Goal: Transaction & Acquisition: Download file/media

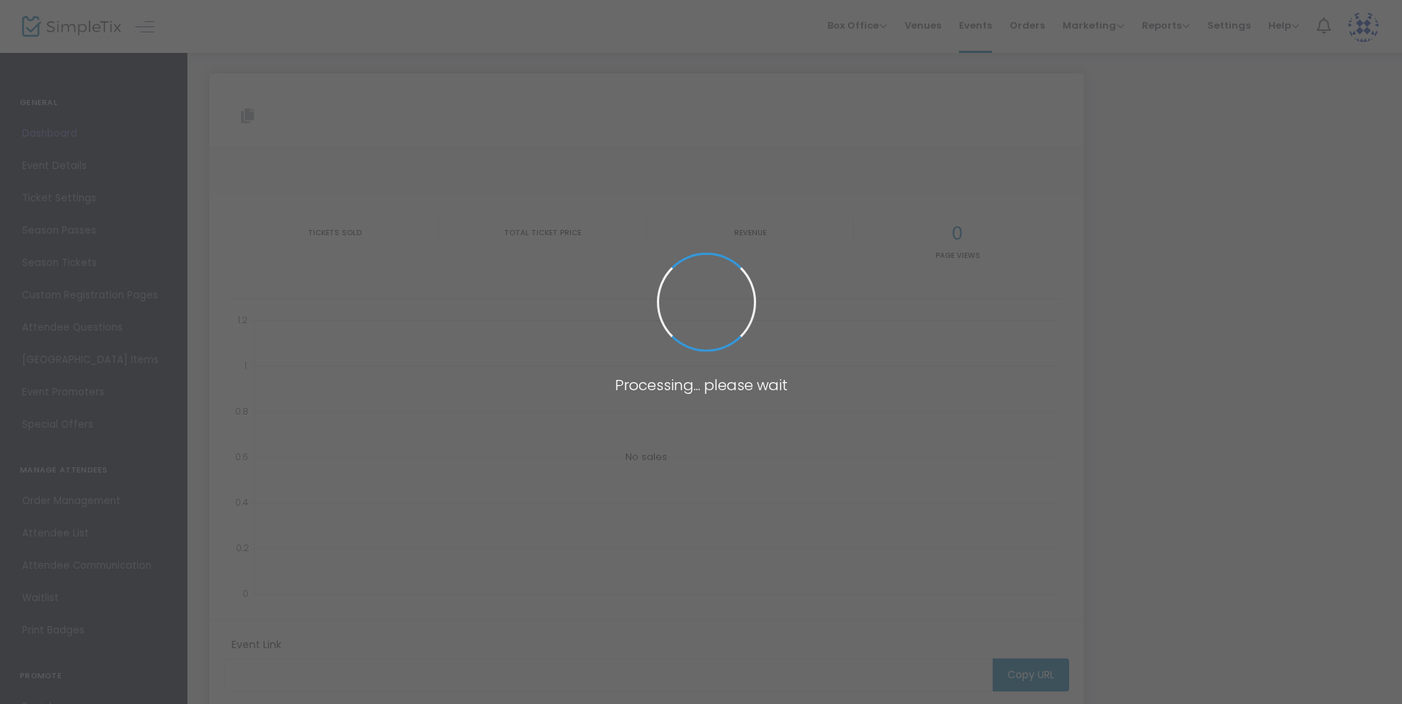
type input "[URL][DOMAIN_NAME]"
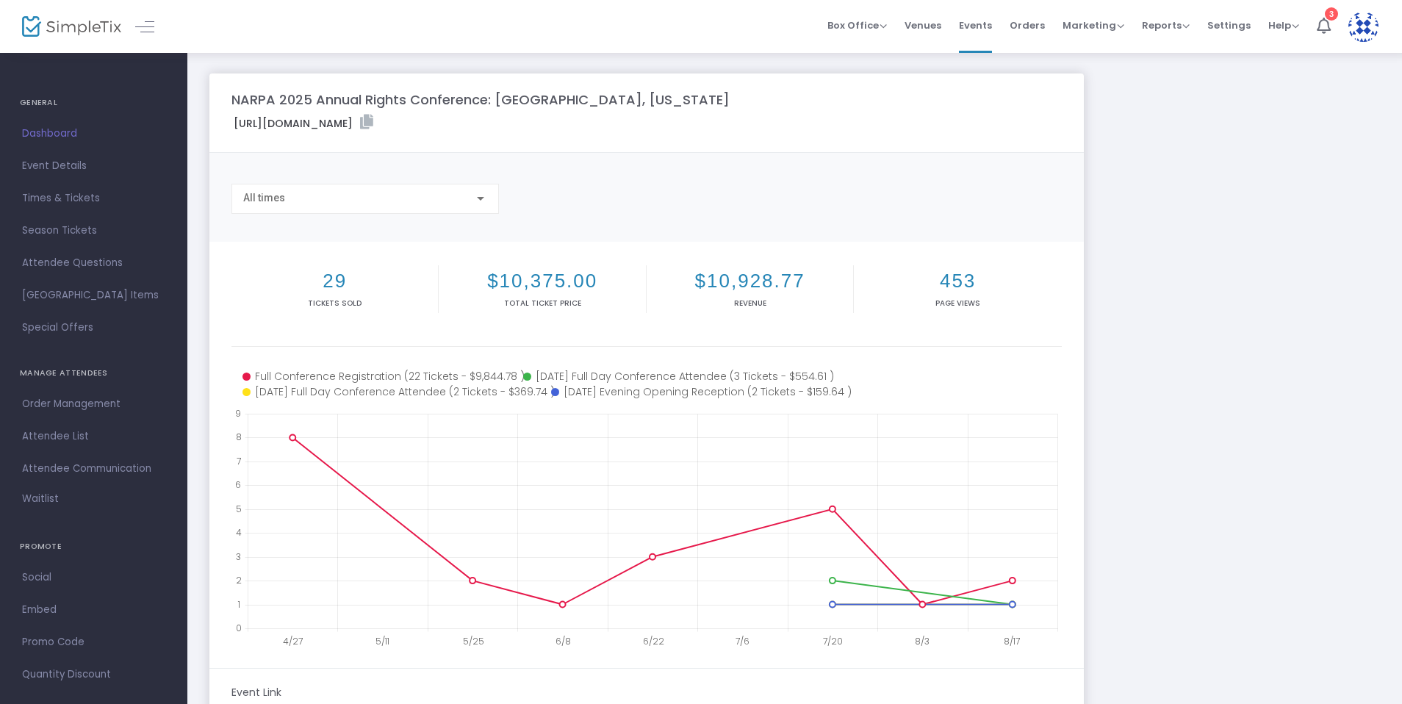
click at [75, 406] on span "Order Management" at bounding box center [93, 404] width 143 height 19
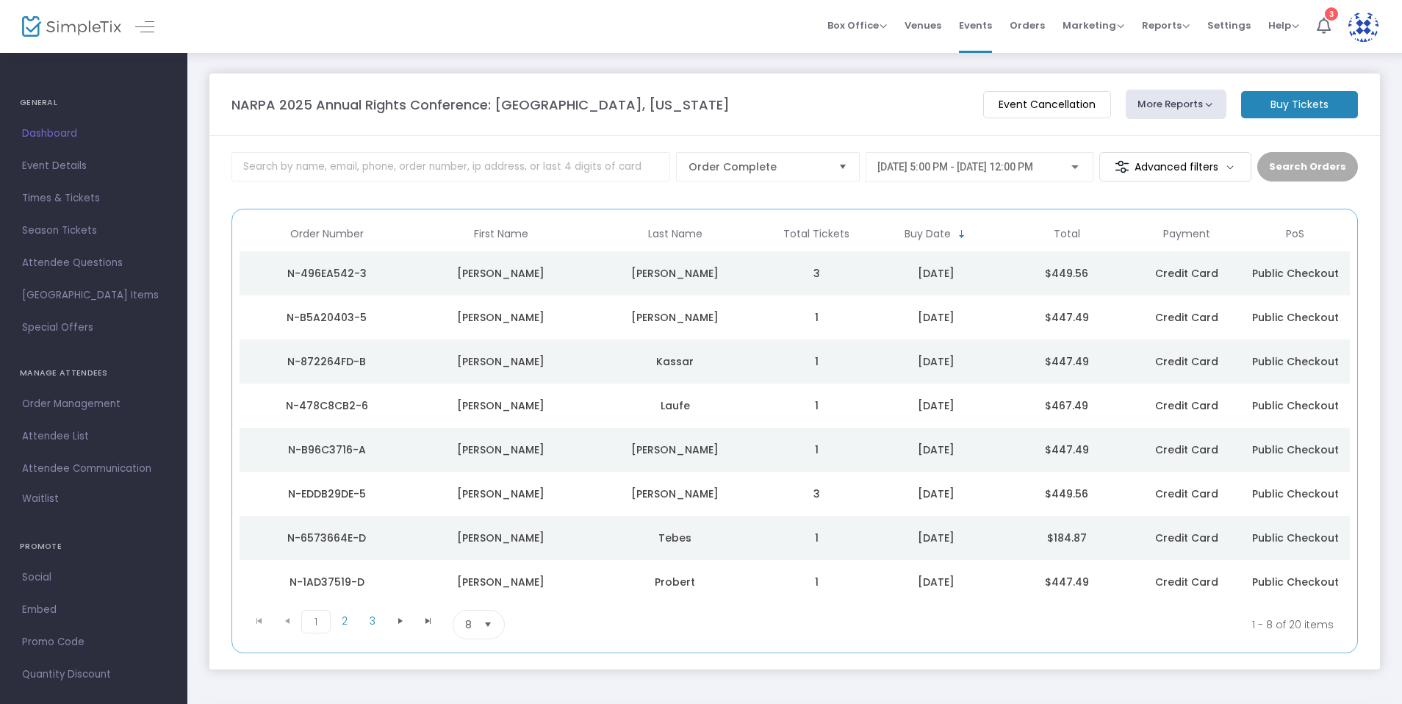
click at [1215, 111] on button "More Reports" at bounding box center [1176, 104] width 101 height 29
click at [1190, 226] on li "Export Order List" at bounding box center [1204, 226] width 154 height 29
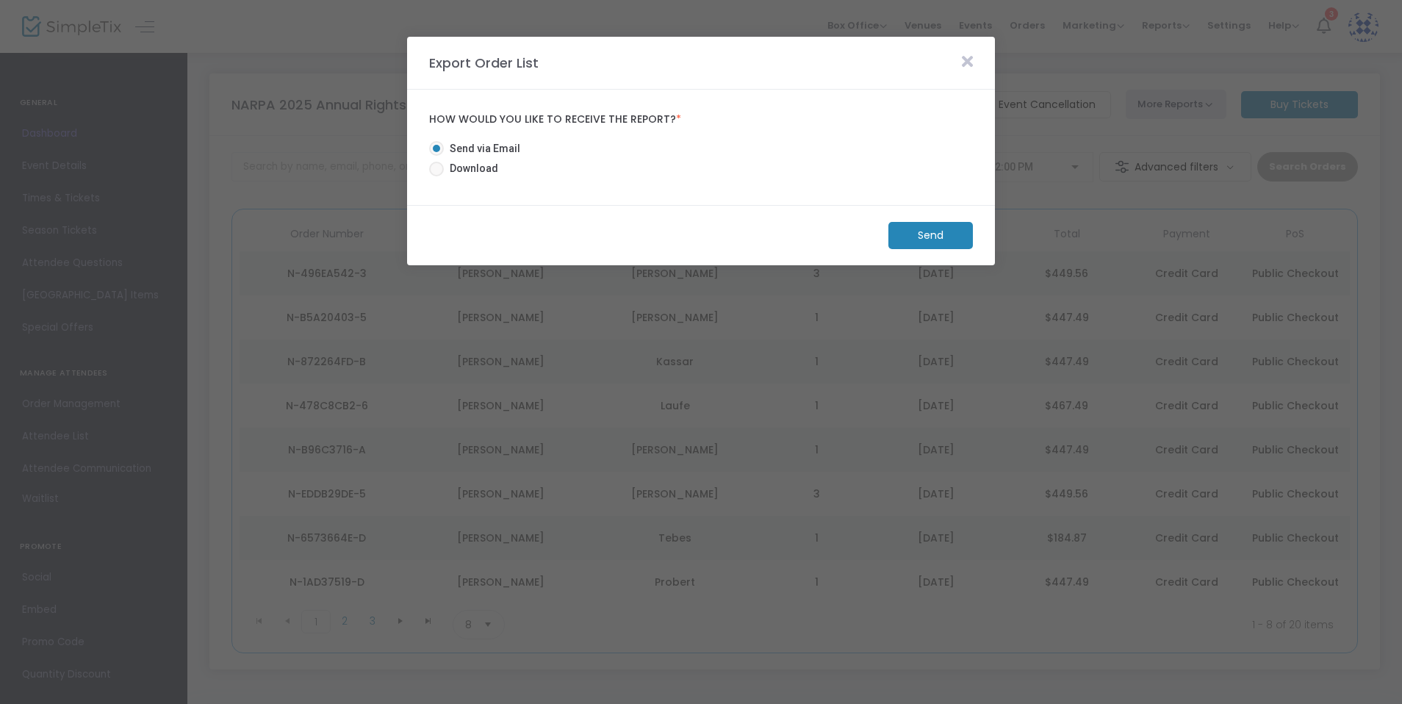
click at [440, 170] on span at bounding box center [436, 169] width 15 height 15
click at [437, 176] on input "Download" at bounding box center [436, 176] width 1 height 1
radio input "true"
click at [928, 228] on m-button "Download" at bounding box center [919, 235] width 110 height 27
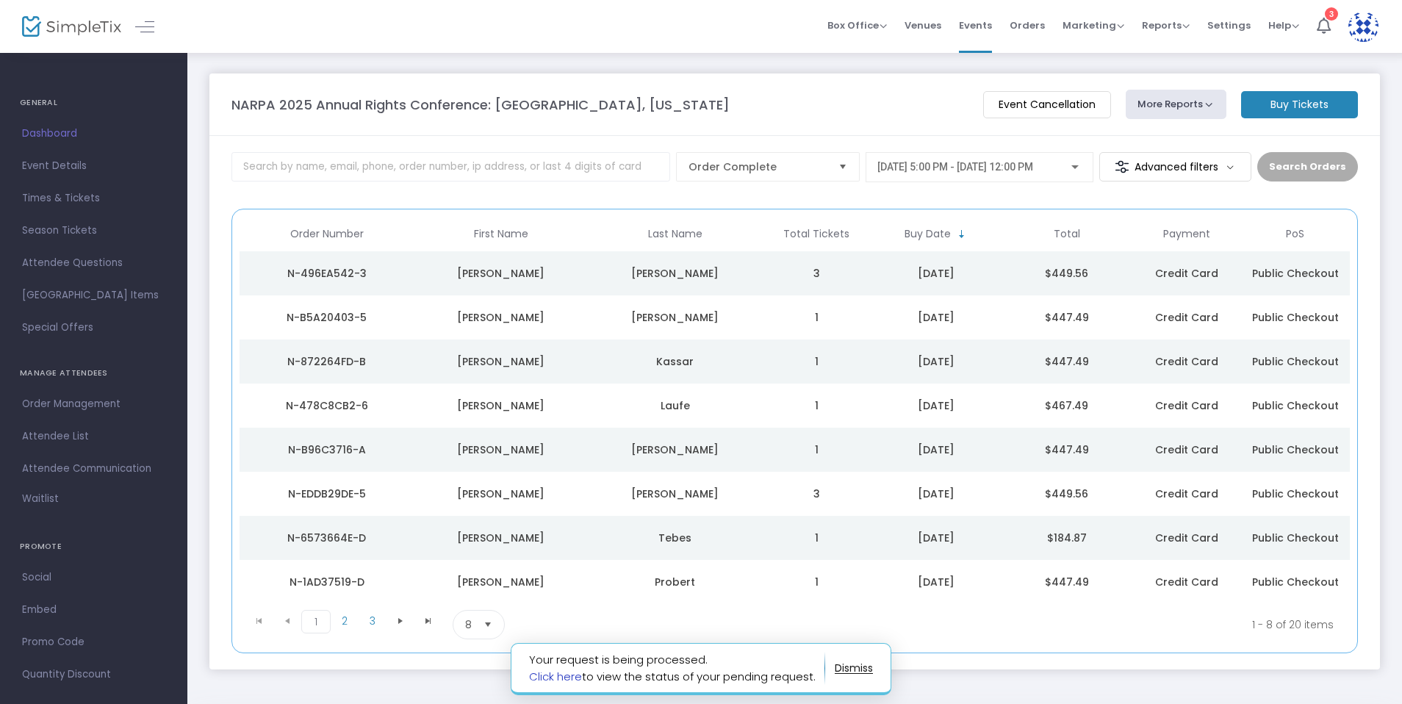
click at [551, 675] on link "Click here" at bounding box center [555, 676] width 53 height 15
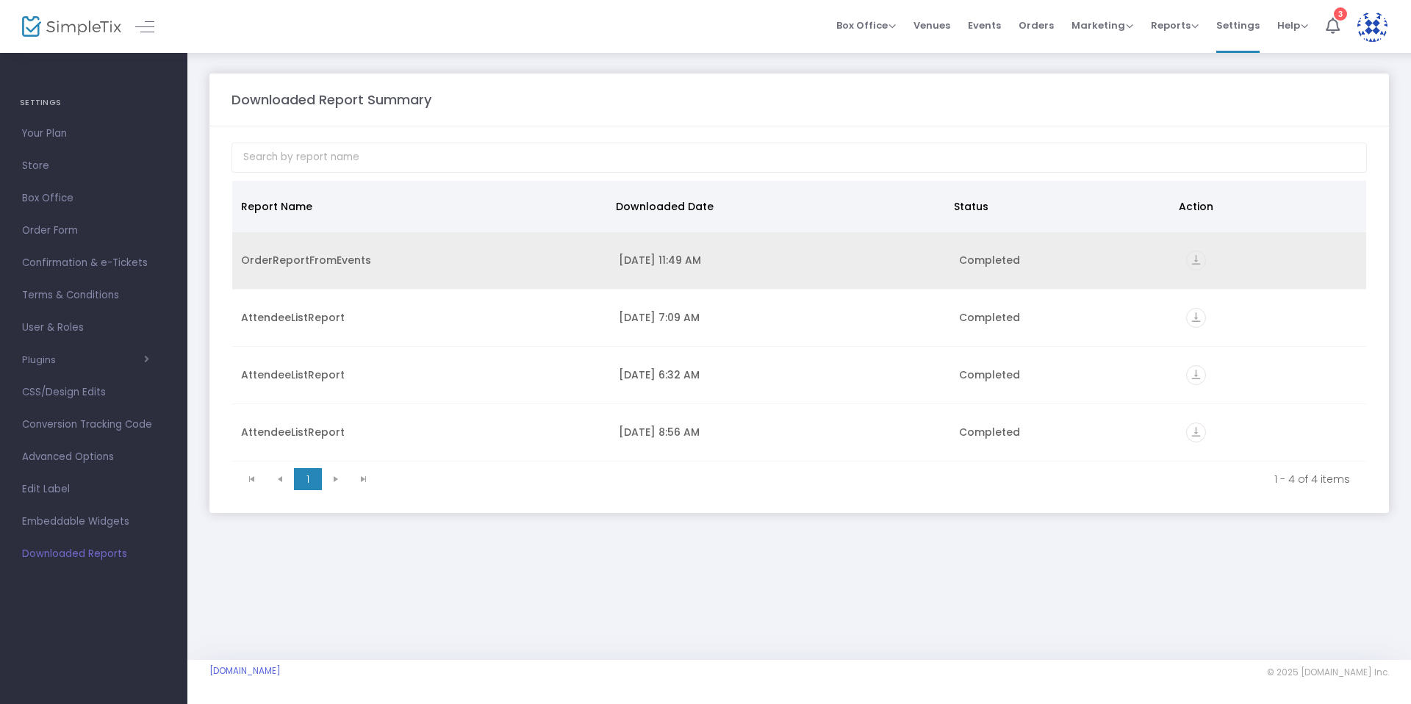
click at [310, 263] on div "OrderReportFromEvents" at bounding box center [421, 260] width 360 height 15
click at [1203, 262] on icon "vertical_align_bottom" at bounding box center [1196, 261] width 20 height 20
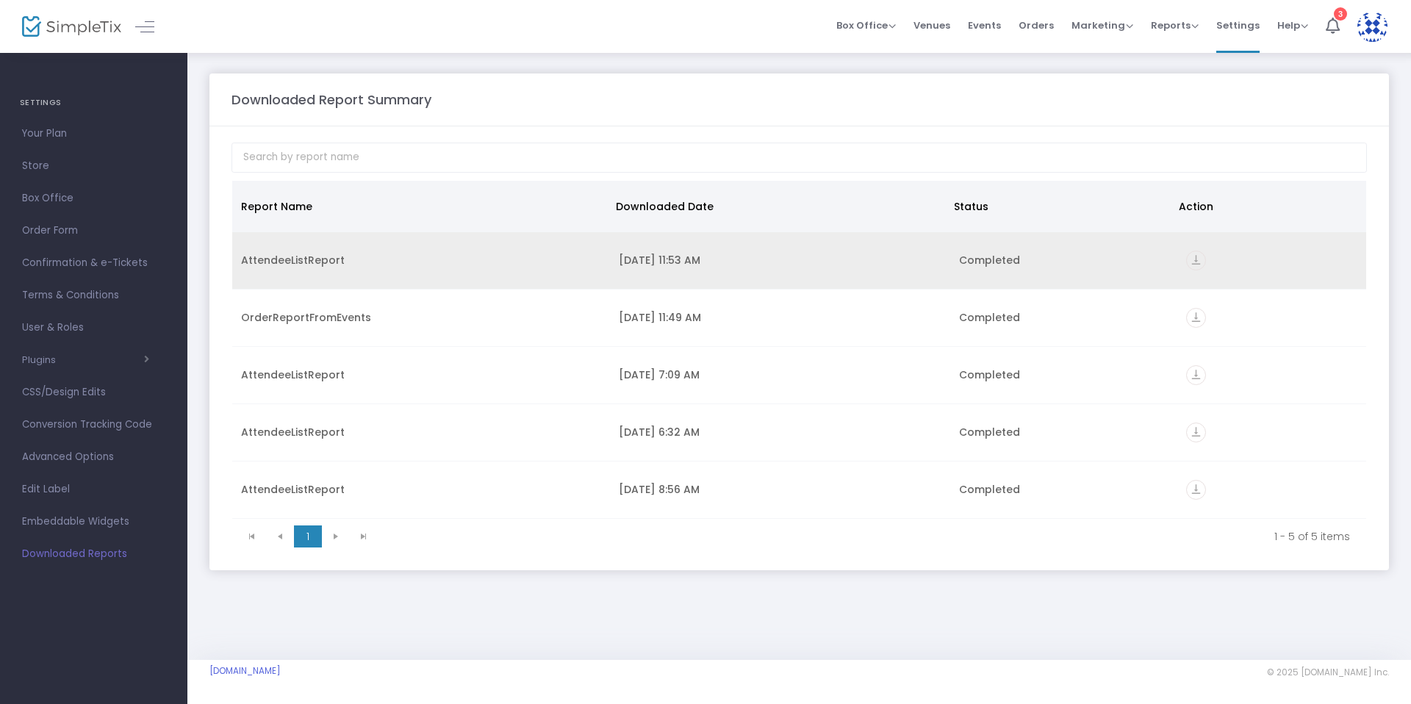
click at [1205, 258] on icon "vertical_align_bottom" at bounding box center [1196, 261] width 20 height 20
